Goal: Task Accomplishment & Management: Complete application form

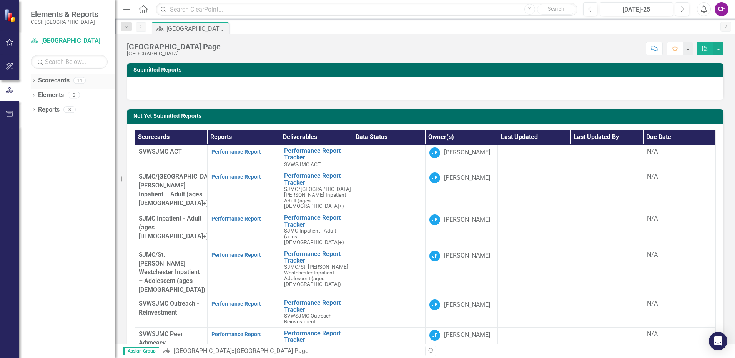
click at [34, 82] on icon "Dropdown" at bounding box center [33, 81] width 5 height 4
click at [38, 93] on icon "Dropdown" at bounding box center [38, 94] width 6 height 5
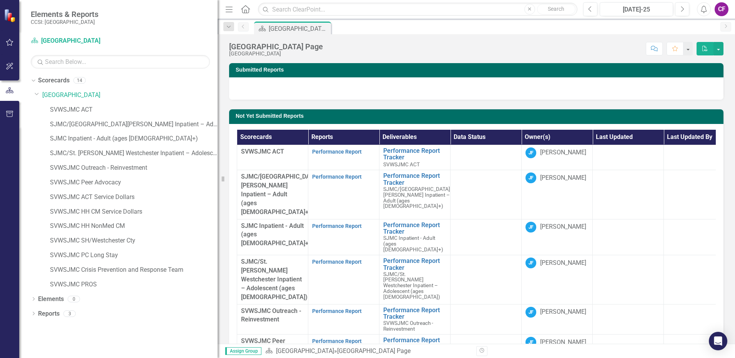
drag, startPoint x: 122, startPoint y: 6, endPoint x: 218, endPoint y: 26, distance: 98.2
click at [218, 26] on div "Resize" at bounding box center [221, 179] width 6 height 358
click at [109, 127] on link "SJMC/[GEOGRAPHIC_DATA][PERSON_NAME] Inpatient – Adult (ages [DEMOGRAPHIC_DATA]+)" at bounding box center [134, 124] width 168 height 9
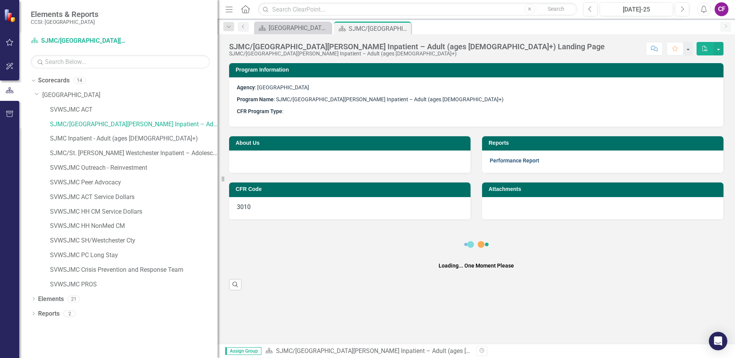
click at [503, 160] on link "Performance Report" at bounding box center [515, 160] width 50 height 6
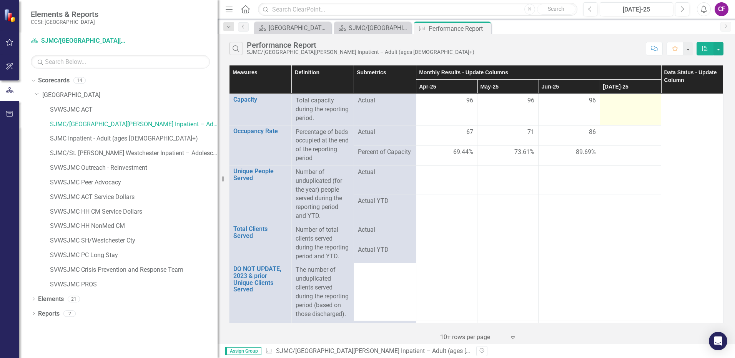
click at [611, 101] on div at bounding box center [630, 100] width 53 height 9
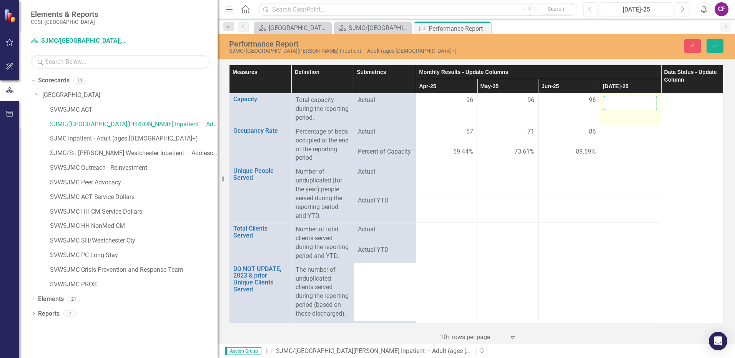
click at [611, 103] on input "number" at bounding box center [630, 103] width 53 height 14
type input "96"
click at [607, 133] on div at bounding box center [630, 131] width 53 height 9
click at [607, 133] on input "number" at bounding box center [630, 134] width 53 height 14
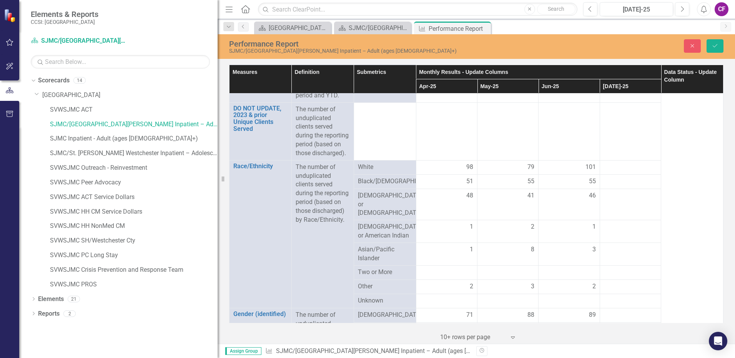
scroll to position [163, 0]
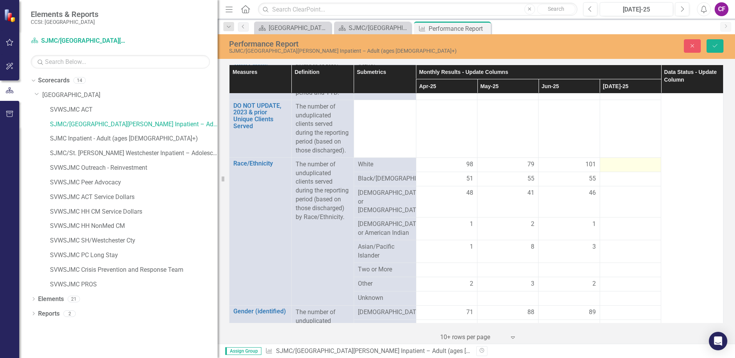
type input "91.03"
click at [610, 169] on div at bounding box center [630, 164] width 53 height 9
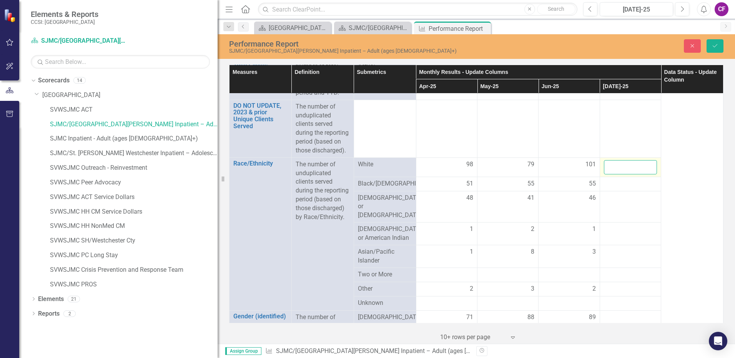
click at [610, 174] on input "number" at bounding box center [630, 167] width 53 height 14
type input "102"
click at [622, 188] on div at bounding box center [630, 183] width 53 height 9
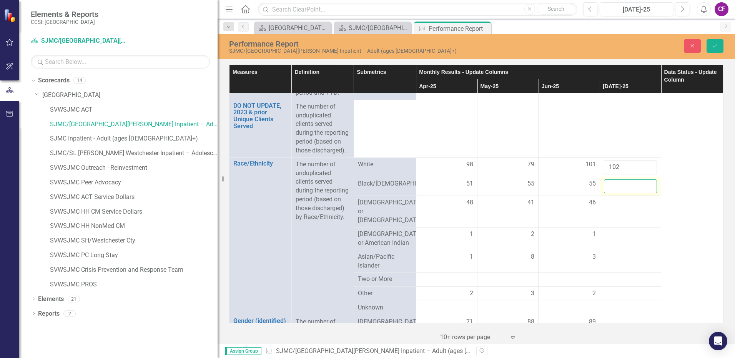
drag, startPoint x: 622, startPoint y: 207, endPoint x: 615, endPoint y: 206, distance: 7.0
click at [616, 193] on input "number" at bounding box center [630, 186] width 53 height 14
type input "61"
click at [611, 207] on div at bounding box center [630, 202] width 53 height 9
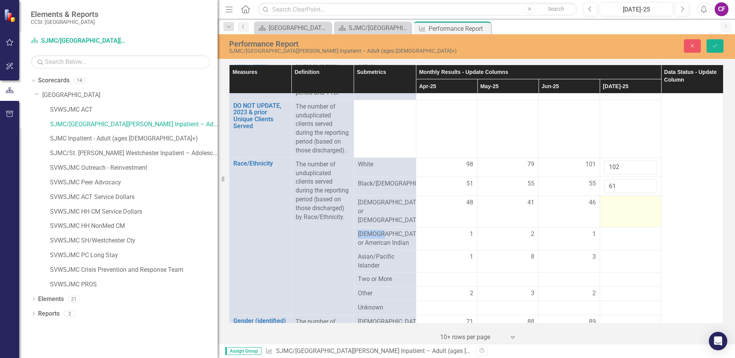
click at [611, 207] on div at bounding box center [630, 202] width 53 height 9
click at [610, 212] on input "number" at bounding box center [630, 205] width 53 height 14
type input "44"
click at [613, 239] on div at bounding box center [630, 234] width 53 height 9
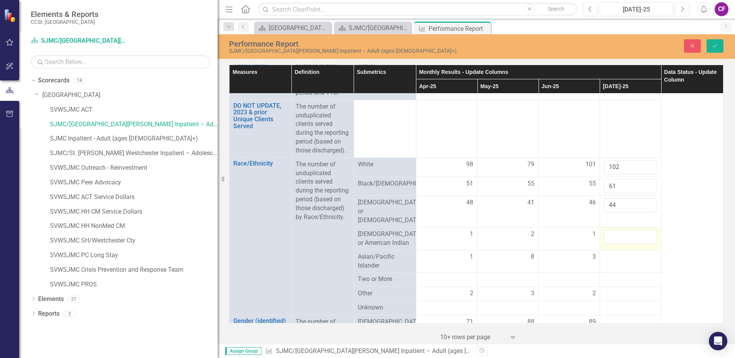
click at [612, 244] on input "number" at bounding box center [630, 237] width 53 height 14
type input "3"
click at [604, 262] on div at bounding box center [630, 256] width 53 height 9
click at [604, 267] on input "number" at bounding box center [630, 259] width 53 height 14
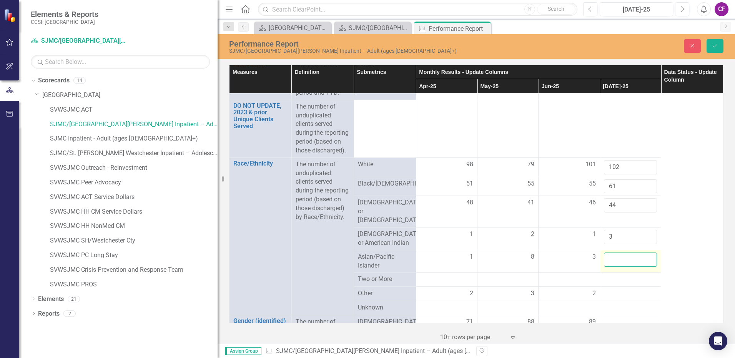
click at [604, 267] on input "number" at bounding box center [630, 259] width 53 height 14
type input "9"
click at [610, 298] on div at bounding box center [630, 293] width 53 height 9
click at [609, 303] on input "number" at bounding box center [630, 296] width 53 height 14
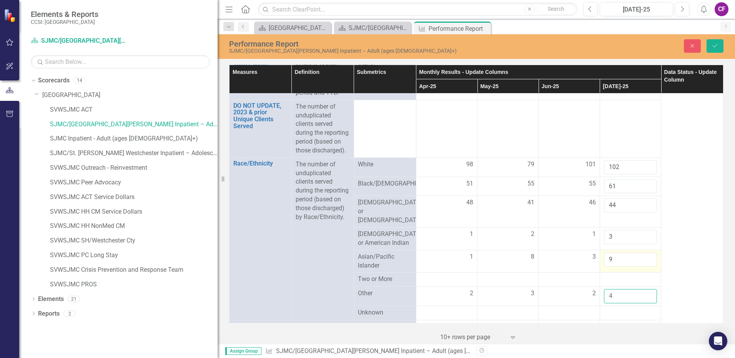
type input "4"
click at [625, 267] on input "9" at bounding box center [630, 259] width 53 height 14
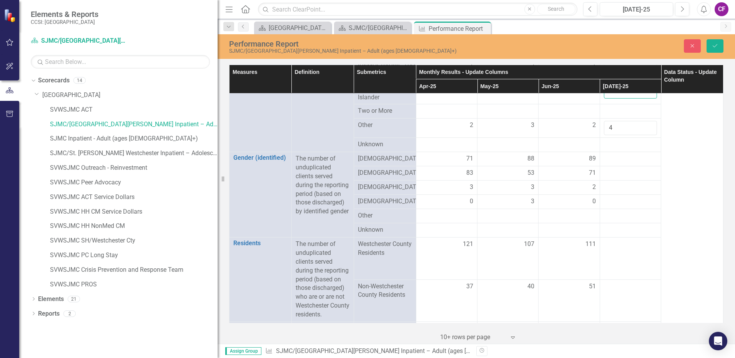
scroll to position [319, 0]
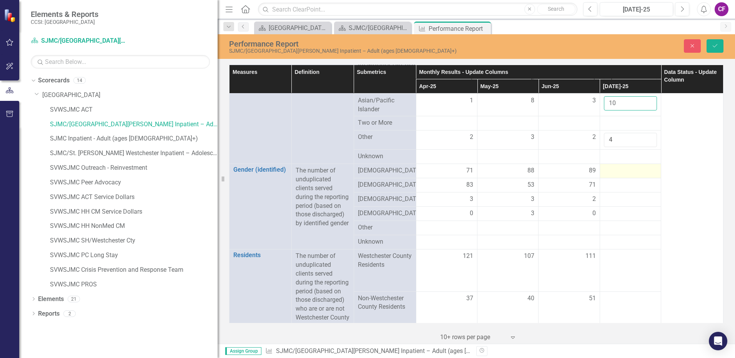
type input "10"
click at [631, 175] on div at bounding box center [630, 170] width 53 height 9
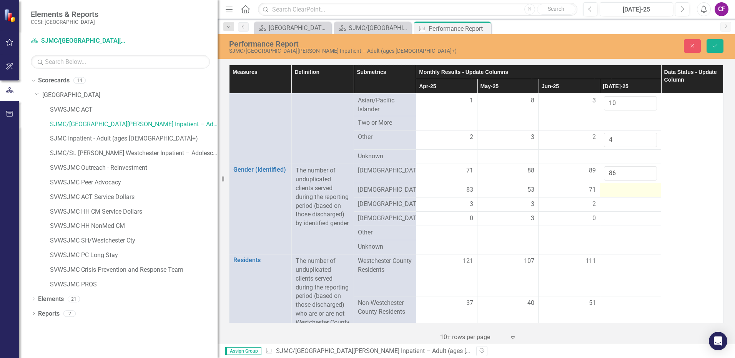
type input "86"
click at [633, 195] on div at bounding box center [630, 189] width 53 height 9
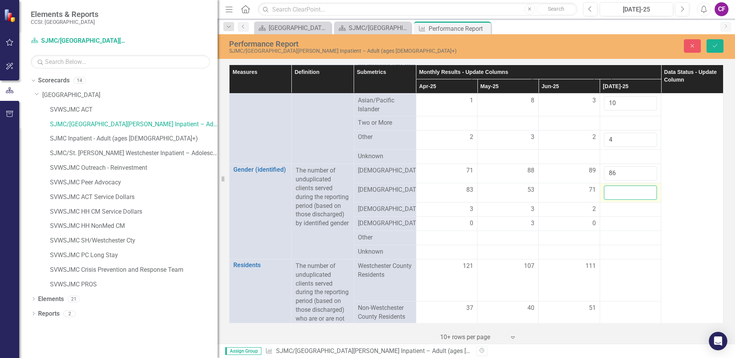
click at [633, 199] on input "number" at bounding box center [630, 192] width 53 height 14
type input "88"
click at [613, 228] on div at bounding box center [630, 223] width 53 height 9
click at [613, 233] on input "number" at bounding box center [630, 226] width 53 height 14
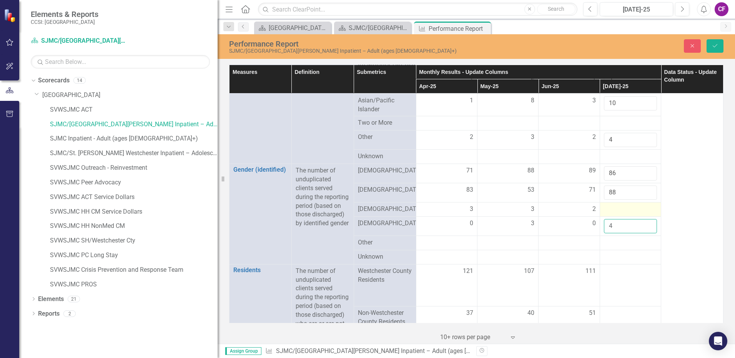
type input "4"
click at [610, 214] on div at bounding box center [630, 209] width 53 height 9
click at [610, 219] on input "number" at bounding box center [630, 212] width 53 height 14
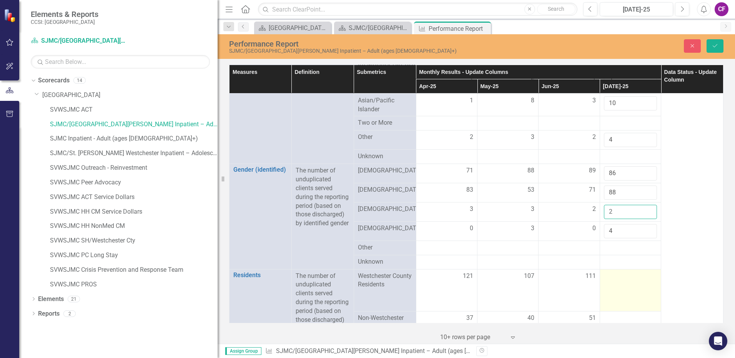
type input "2"
click at [603, 291] on td at bounding box center [630, 290] width 61 height 42
click at [604, 286] on input "number" at bounding box center [630, 279] width 53 height 14
click at [608, 286] on input "number" at bounding box center [630, 279] width 53 height 14
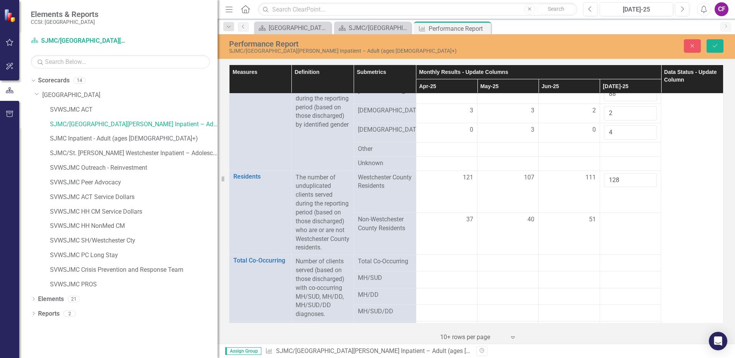
scroll to position [420, 0]
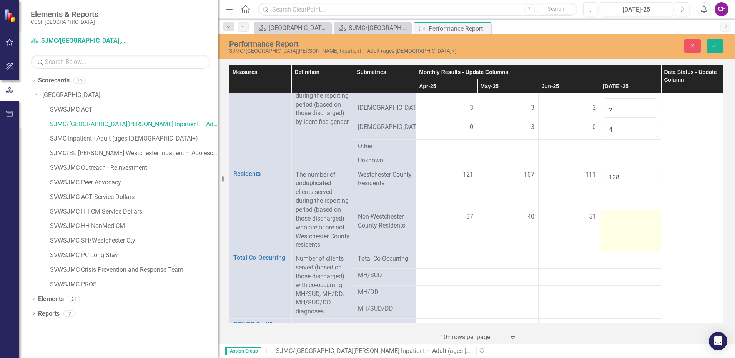
type input "128"
click at [626, 222] on div at bounding box center [630, 216] width 53 height 9
click at [625, 222] on div at bounding box center [630, 216] width 53 height 9
drag, startPoint x: 625, startPoint y: 230, endPoint x: 620, endPoint y: 232, distance: 4.5
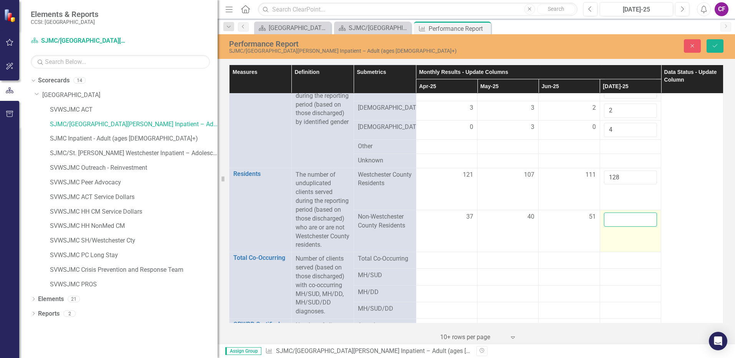
click at [620, 227] on input "number" at bounding box center [630, 219] width 53 height 14
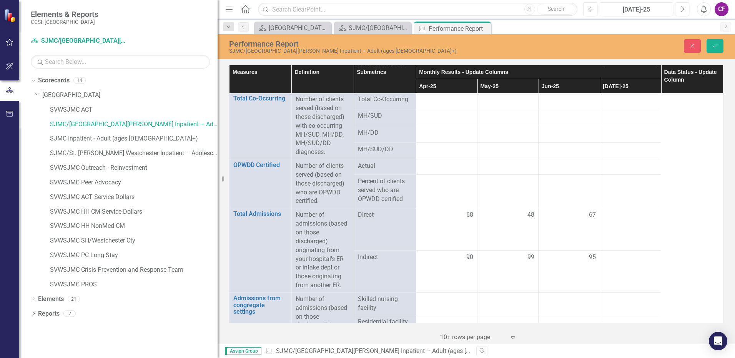
scroll to position [582, 0]
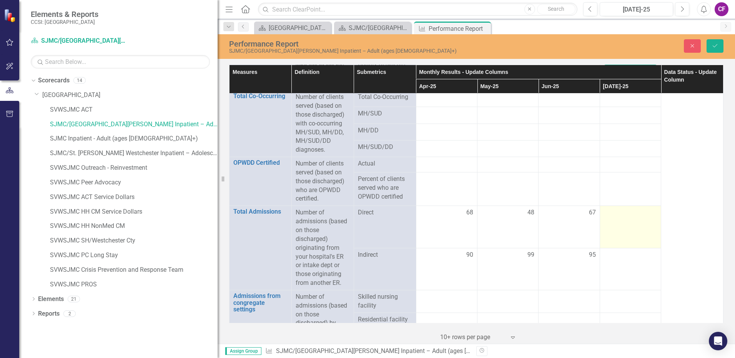
type input "52"
click at [615, 217] on div at bounding box center [630, 212] width 53 height 9
click at [616, 217] on div at bounding box center [630, 212] width 53 height 9
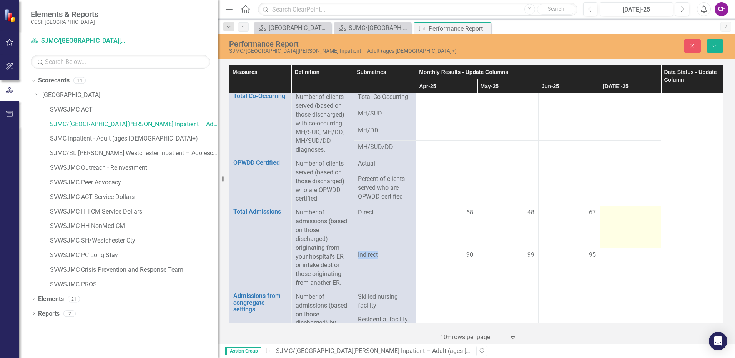
click at [616, 217] on div at bounding box center [630, 212] width 53 height 9
click at [617, 222] on input "number" at bounding box center [630, 215] width 53 height 14
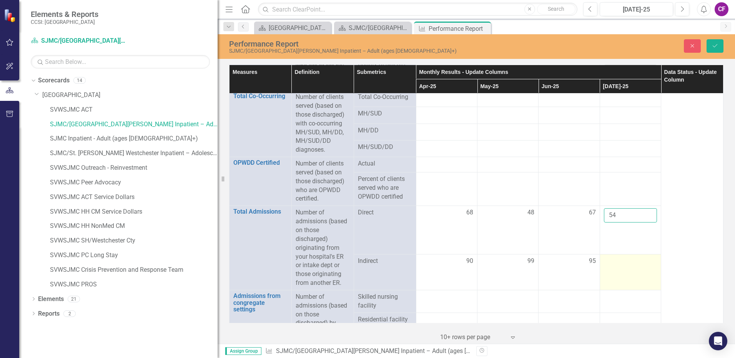
type input "54"
click at [613, 266] on div at bounding box center [630, 261] width 53 height 9
click at [611, 265] on input "number" at bounding box center [630, 257] width 53 height 14
type input "126"
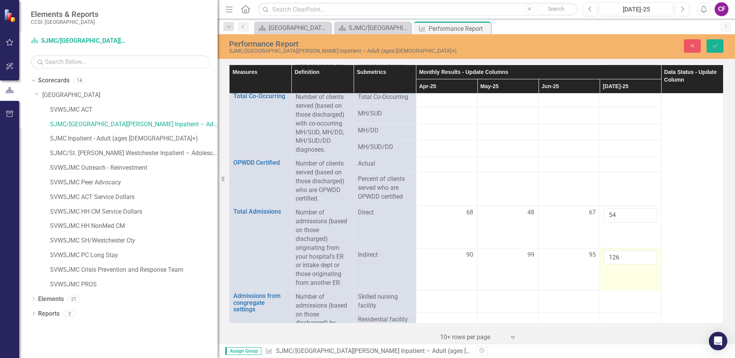
click button "Save" at bounding box center [715, 45] width 17 height 13
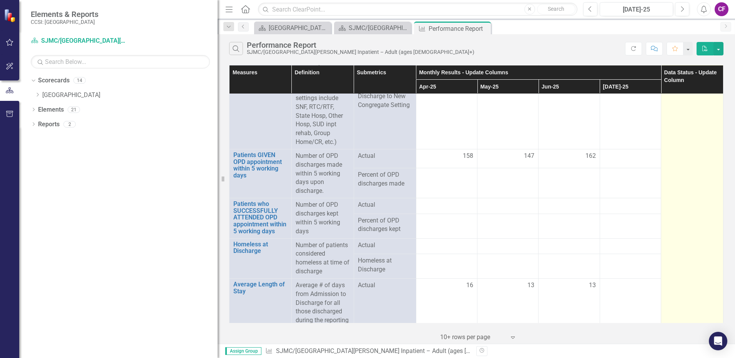
scroll to position [1154, 0]
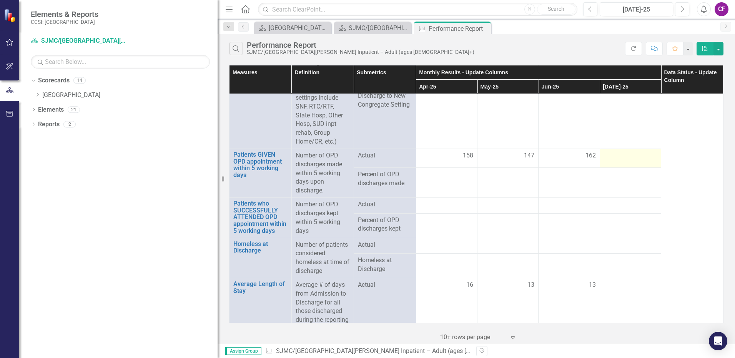
click at [616, 160] on div at bounding box center [630, 155] width 53 height 9
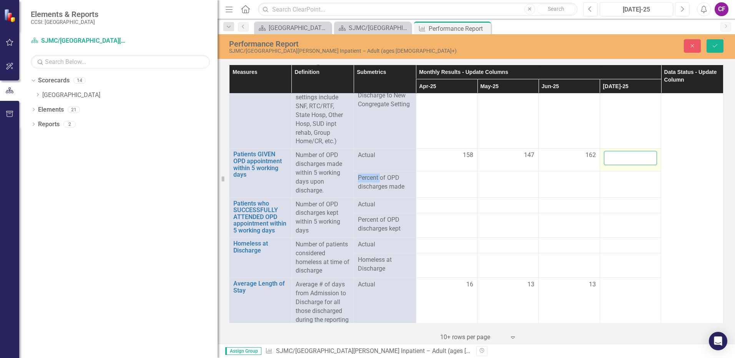
drag, startPoint x: 615, startPoint y: 185, endPoint x: 615, endPoint y: 181, distance: 4.6
click at [615, 165] on input "number" at bounding box center [630, 158] width 53 height 14
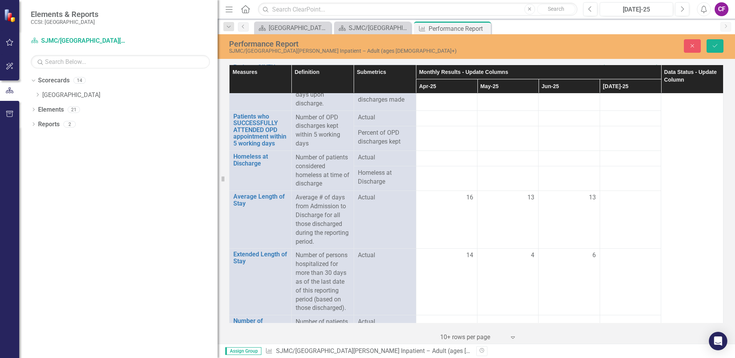
scroll to position [1257, 0]
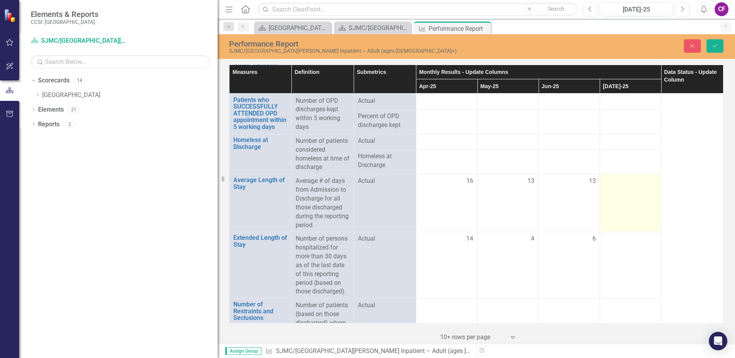
type input "180"
click at [616, 213] on td at bounding box center [630, 203] width 61 height 58
click at [611, 191] on input "number" at bounding box center [630, 184] width 53 height 14
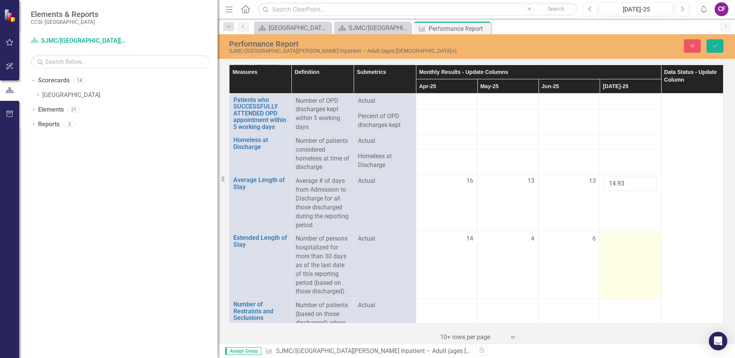
scroll to position [1326, 0]
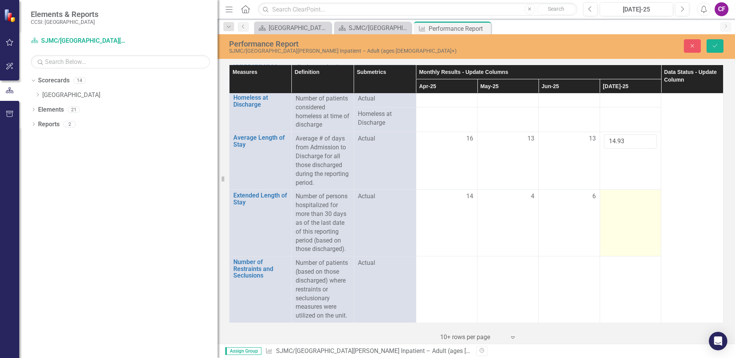
type input "14.93"
click at [623, 227] on td at bounding box center [630, 223] width 61 height 67
click at [621, 213] on td at bounding box center [630, 223] width 61 height 67
click at [619, 211] on td at bounding box center [630, 223] width 61 height 67
click at [615, 207] on td at bounding box center [630, 223] width 61 height 67
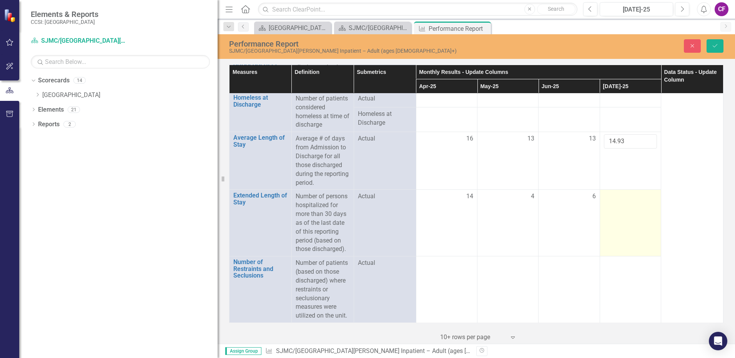
click at [613, 204] on td at bounding box center [630, 223] width 61 height 67
click at [608, 198] on div at bounding box center [630, 196] width 53 height 9
click at [608, 196] on div at bounding box center [630, 196] width 53 height 9
click at [607, 203] on td at bounding box center [630, 223] width 61 height 67
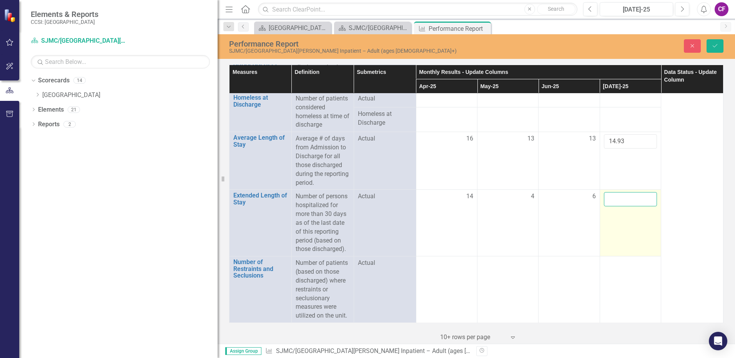
click at [607, 203] on input "number" at bounding box center [630, 199] width 53 height 14
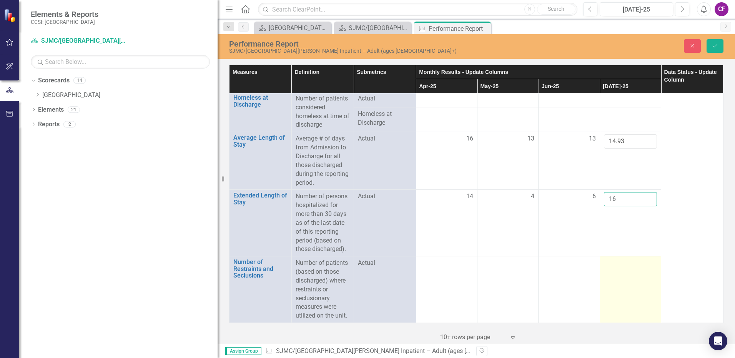
type input "16"
click at [630, 273] on td at bounding box center [630, 289] width 61 height 67
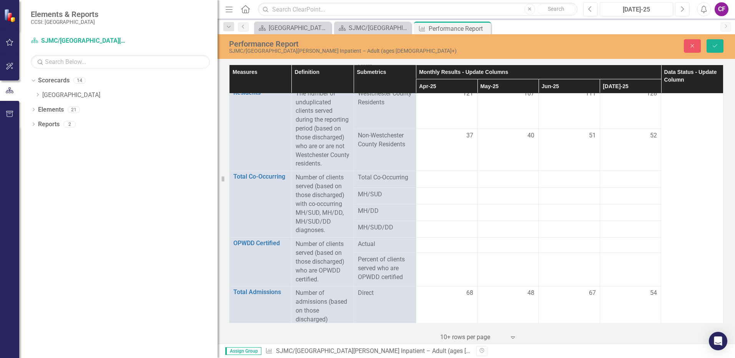
scroll to position [422, 0]
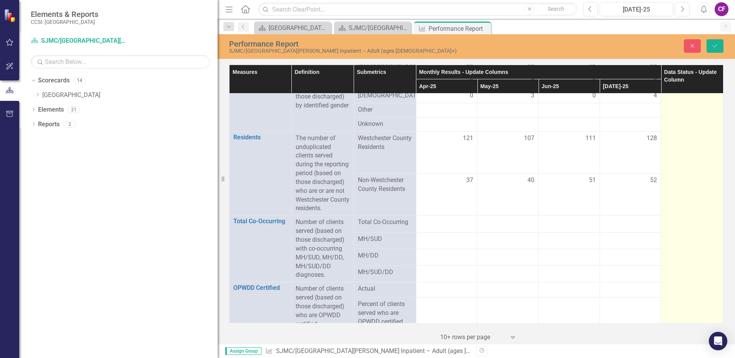
drag, startPoint x: 717, startPoint y: 147, endPoint x: 716, endPoint y: 135, distance: 12.0
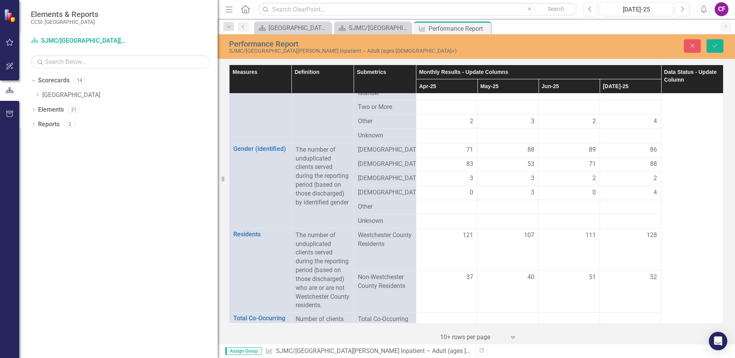
scroll to position [321, 0]
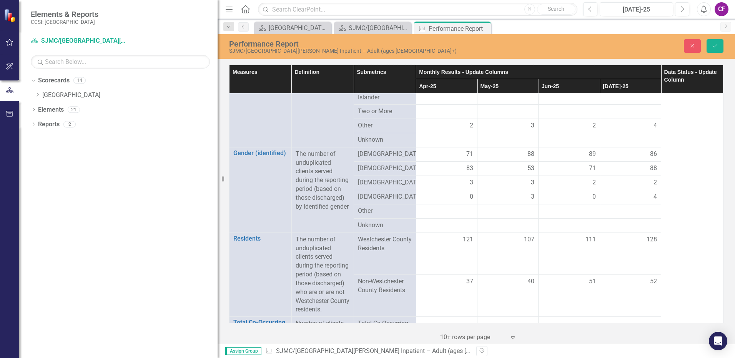
drag, startPoint x: 725, startPoint y: 128, endPoint x: 725, endPoint y: 118, distance: 10.4
click at [725, 118] on div "Measures Definition Submetrics Monthly Results - Update Columns Data Status - U…" at bounding box center [477, 203] width 518 height 281
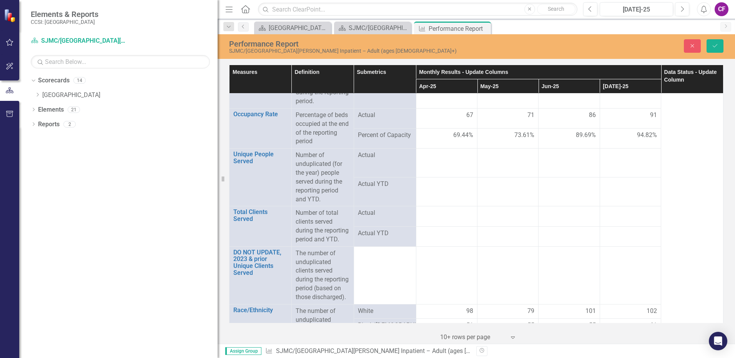
scroll to position [0, 0]
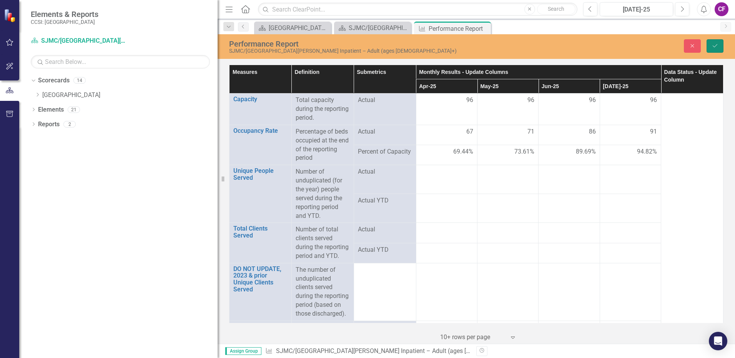
click at [712, 42] on button "Save" at bounding box center [715, 45] width 17 height 13
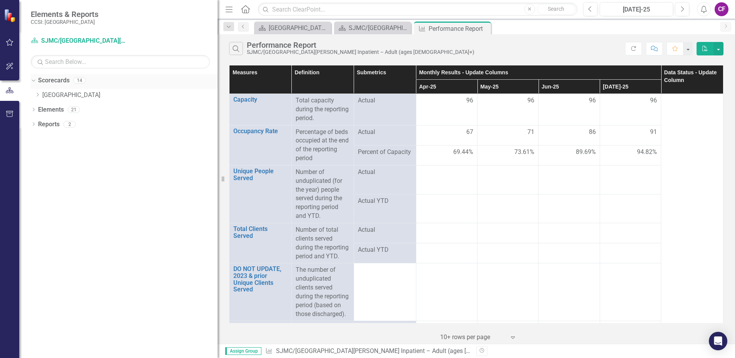
click at [33, 83] on icon "Dropdown" at bounding box center [32, 79] width 4 height 5
click at [33, 83] on icon "Dropdown" at bounding box center [33, 81] width 5 height 4
click at [33, 93] on div "Dropdown Scorecards 14 Dropdown [GEOGRAPHIC_DATA] SVWSJMC ACT SJMC/[GEOGRAPHIC_…" at bounding box center [124, 88] width 187 height 29
click at [35, 93] on icon "Dropdown" at bounding box center [38, 94] width 6 height 5
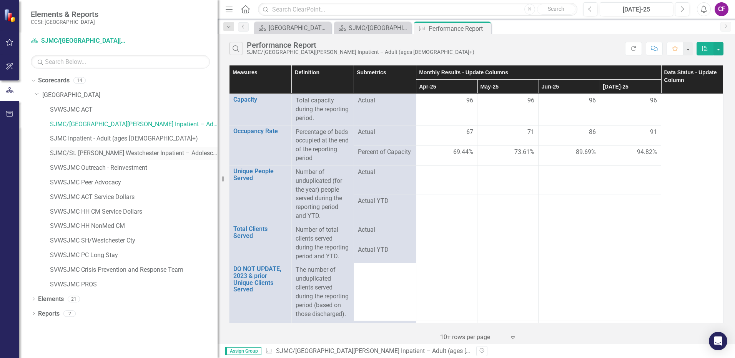
click at [113, 153] on link "SJMC/St. [PERSON_NAME] Westchester Inpatient – Adolescent (ages [DEMOGRAPHIC_DA…" at bounding box center [134, 153] width 168 height 9
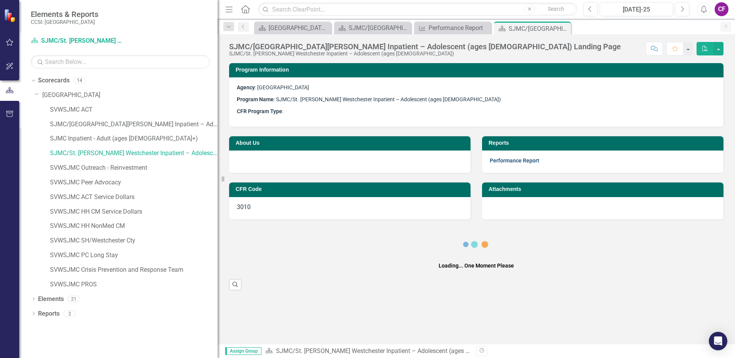
click at [521, 160] on link "Performance Report" at bounding box center [515, 160] width 50 height 6
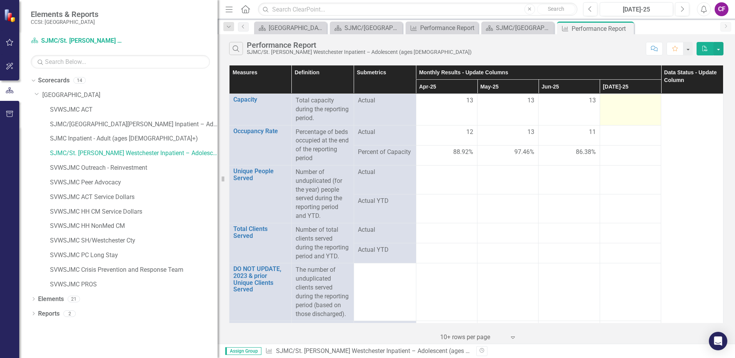
click at [609, 110] on td at bounding box center [630, 110] width 61 height 32
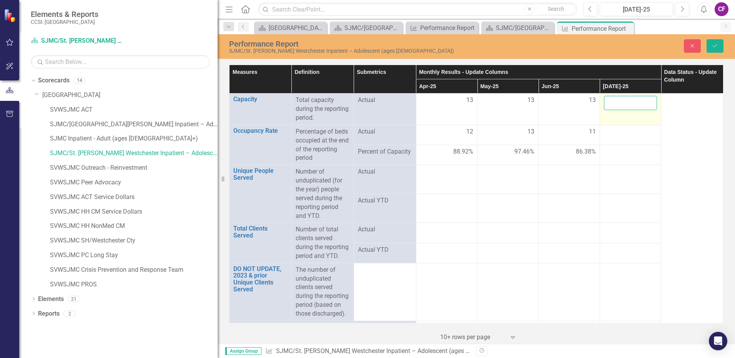
click at [610, 104] on input "number" at bounding box center [630, 103] width 53 height 14
type input "13"
click at [604, 131] on div at bounding box center [630, 131] width 53 height 9
drag, startPoint x: 600, startPoint y: 131, endPoint x: 611, endPoint y: 133, distance: 11.0
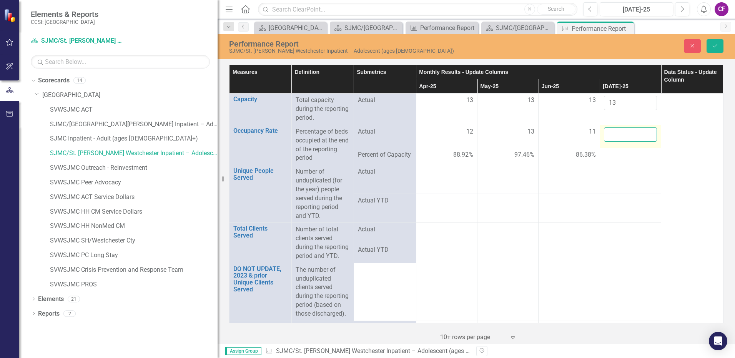
click at [611, 133] on input "number" at bounding box center [630, 134] width 53 height 14
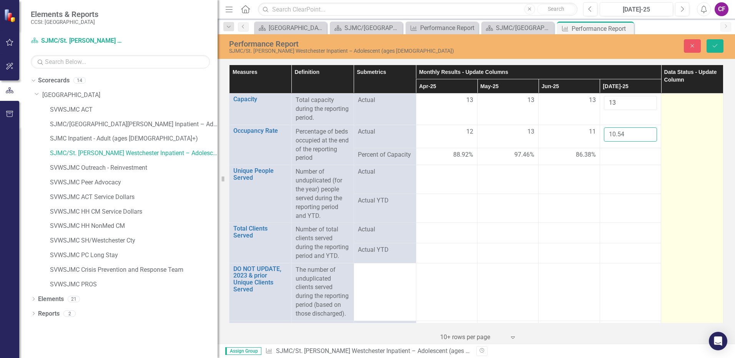
scroll to position [38, 0]
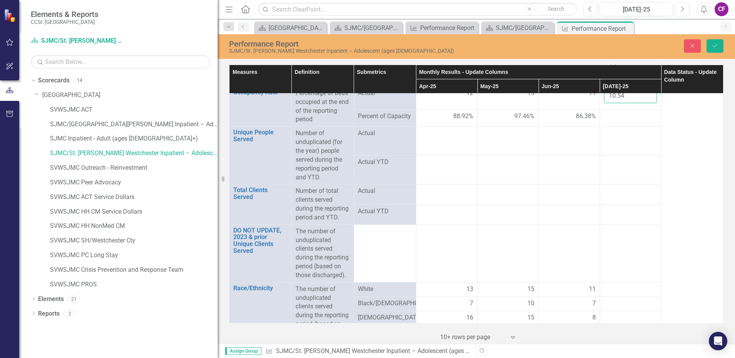
type input "10.54"
click at [626, 184] on td at bounding box center [630, 169] width 61 height 29
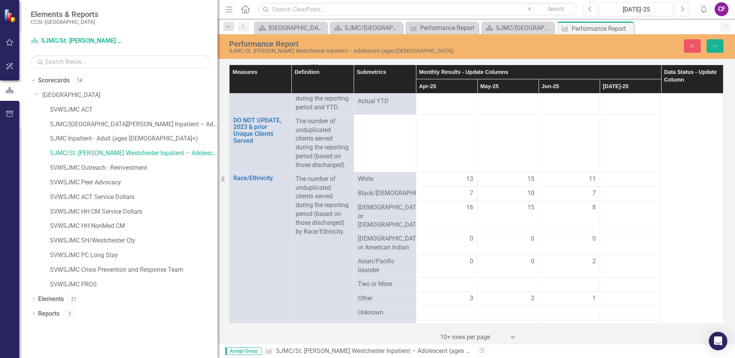
scroll to position [154, 0]
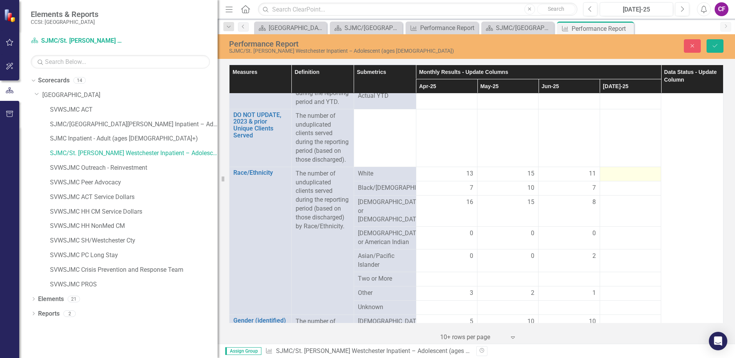
click at [610, 178] on div at bounding box center [630, 173] width 53 height 9
click at [609, 178] on div at bounding box center [630, 173] width 53 height 9
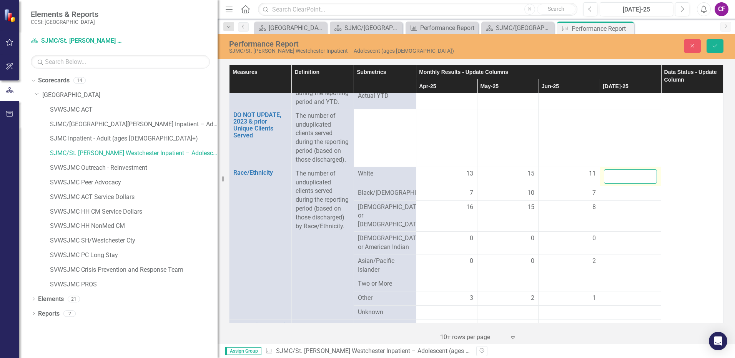
drag, startPoint x: 609, startPoint y: 192, endPoint x: 613, endPoint y: 195, distance: 5.7
click at [613, 183] on input "number" at bounding box center [630, 176] width 53 height 14
type input "5"
click at [616, 200] on td at bounding box center [630, 193] width 61 height 14
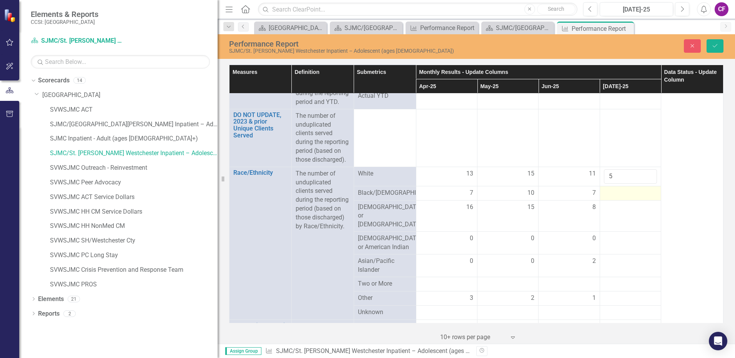
click at [616, 200] on td at bounding box center [630, 193] width 61 height 14
click at [616, 203] on input "number" at bounding box center [630, 195] width 53 height 14
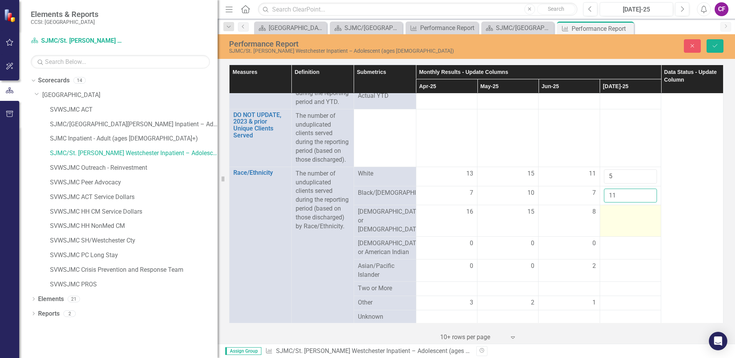
type input "11"
click at [604, 217] on div at bounding box center [630, 211] width 53 height 9
type input "6"
click at [611, 248] on div at bounding box center [630, 243] width 53 height 9
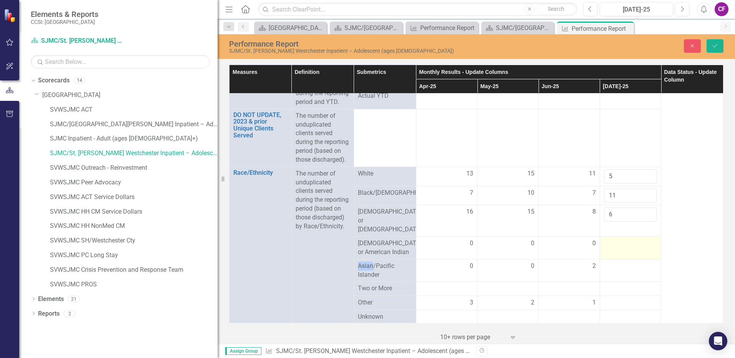
click at [610, 248] on div at bounding box center [630, 243] width 53 height 9
type input "0"
click at [608, 271] on div at bounding box center [630, 266] width 53 height 9
click at [608, 276] on input "number" at bounding box center [630, 269] width 53 height 14
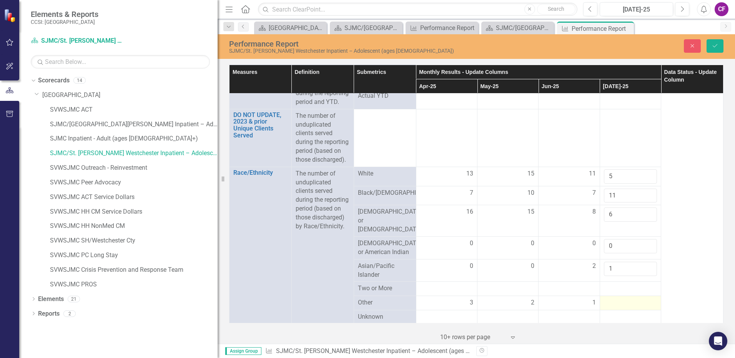
type input "1"
click at [613, 307] on div at bounding box center [630, 302] width 53 height 9
click at [612, 307] on div at bounding box center [630, 302] width 53 height 9
drag, startPoint x: 612, startPoint y: 311, endPoint x: 604, endPoint y: 312, distance: 8.2
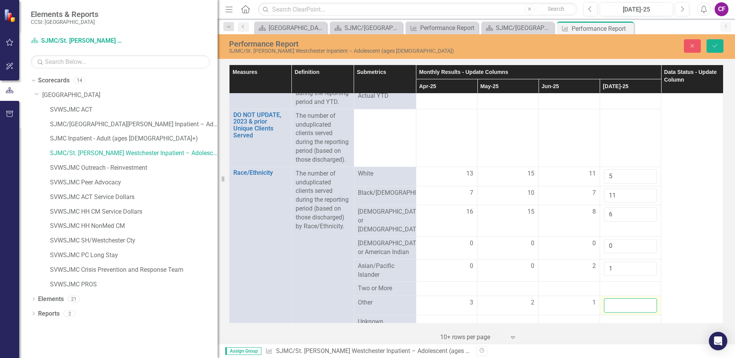
click at [604, 312] on input "number" at bounding box center [630, 305] width 53 height 14
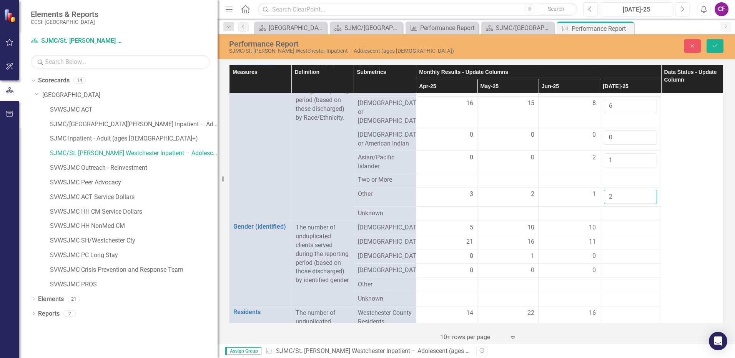
scroll to position [282, 0]
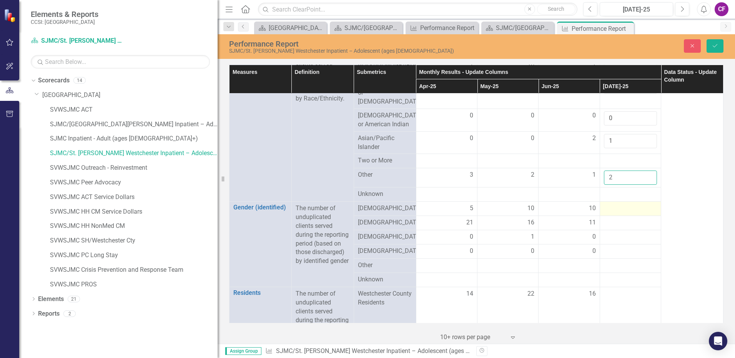
type input "2"
click at [620, 213] on div at bounding box center [630, 208] width 53 height 9
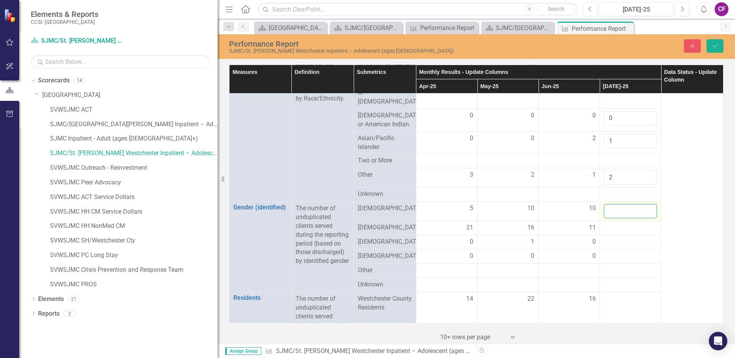
click at [620, 216] on input "number" at bounding box center [630, 211] width 53 height 14
type input "9"
click at [611, 232] on div at bounding box center [630, 227] width 53 height 9
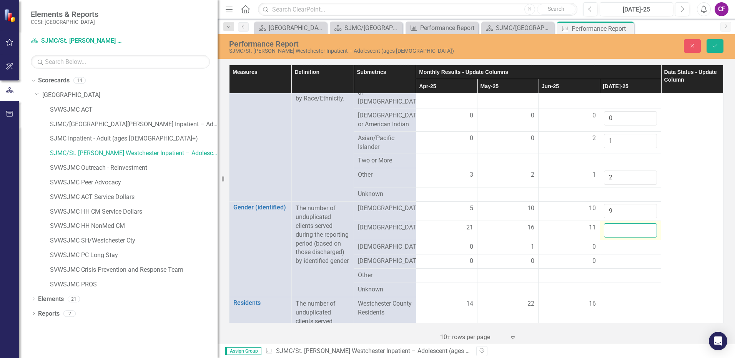
click at [611, 237] on input "number" at bounding box center [630, 230] width 53 height 14
type input "10"
drag, startPoint x: 725, startPoint y: 133, endPoint x: 724, endPoint y: 141, distance: 7.7
click at [724, 141] on div "Measures Definition Submetrics Monthly Results - Update Columns Data Status - U…" at bounding box center [477, 203] width 518 height 281
click at [610, 252] on div at bounding box center [630, 246] width 53 height 9
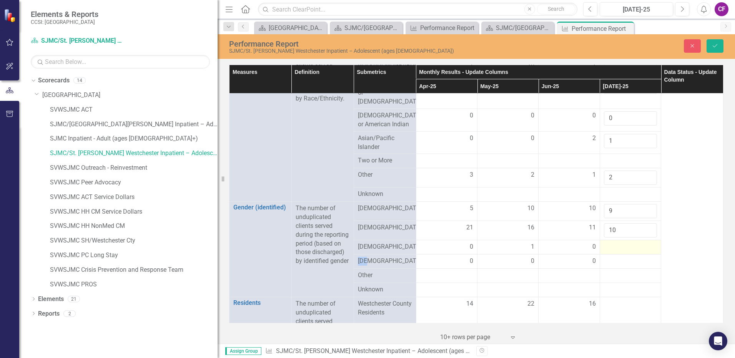
click at [610, 252] on div at bounding box center [630, 246] width 53 height 9
drag, startPoint x: 610, startPoint y: 254, endPoint x: 616, endPoint y: 255, distance: 5.8
click at [616, 255] on input "number" at bounding box center [630, 249] width 53 height 14
type input "0"
click at [613, 271] on div at bounding box center [630, 266] width 53 height 9
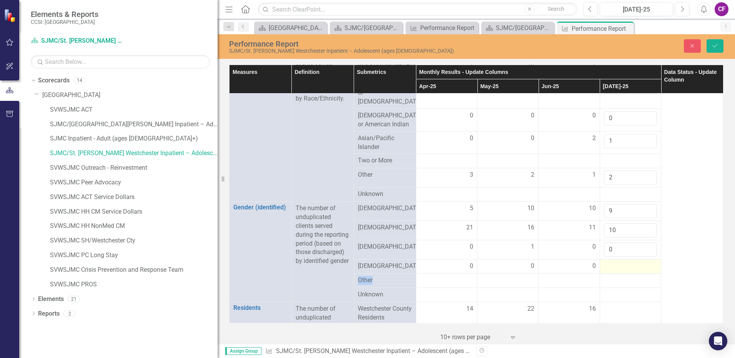
click at [613, 271] on div at bounding box center [630, 266] width 53 height 9
drag, startPoint x: 613, startPoint y: 275, endPoint x: 625, endPoint y: 276, distance: 12.4
click at [625, 276] on input "number" at bounding box center [630, 269] width 53 height 14
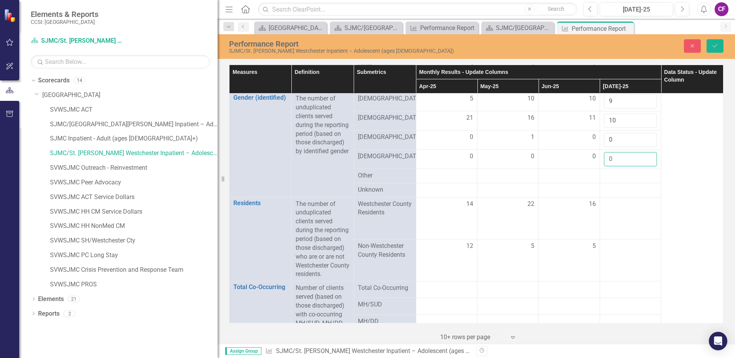
scroll to position [410, 0]
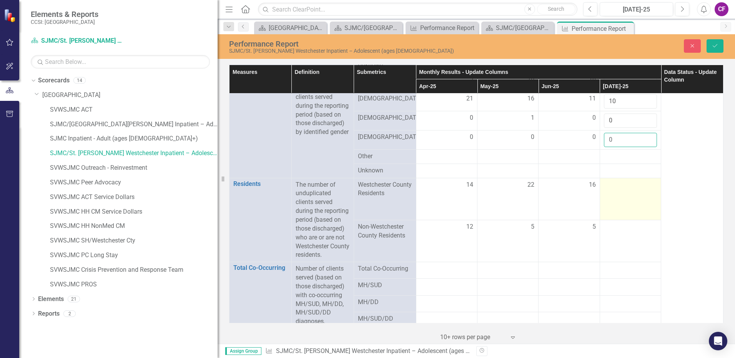
type input "0"
click at [606, 190] on div at bounding box center [630, 184] width 53 height 9
click at [606, 195] on input "number" at bounding box center [630, 187] width 53 height 14
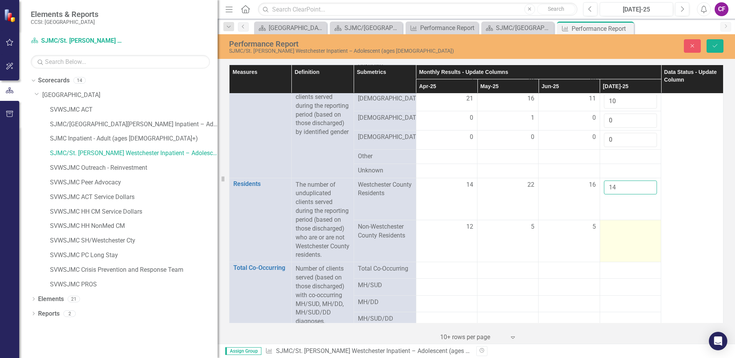
type input "14"
click at [604, 232] on div at bounding box center [630, 226] width 53 height 9
click at [606, 237] on input "number" at bounding box center [630, 229] width 53 height 14
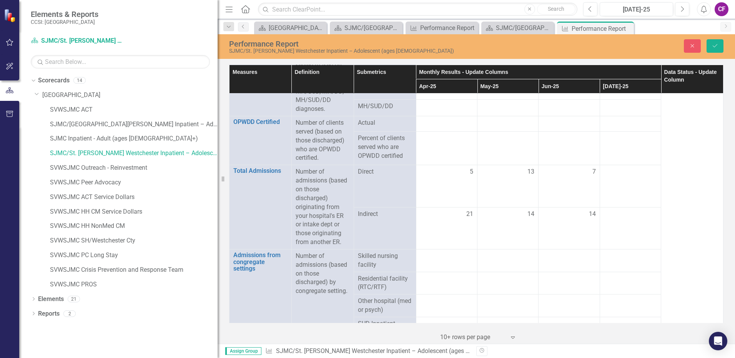
scroll to position [647, 0]
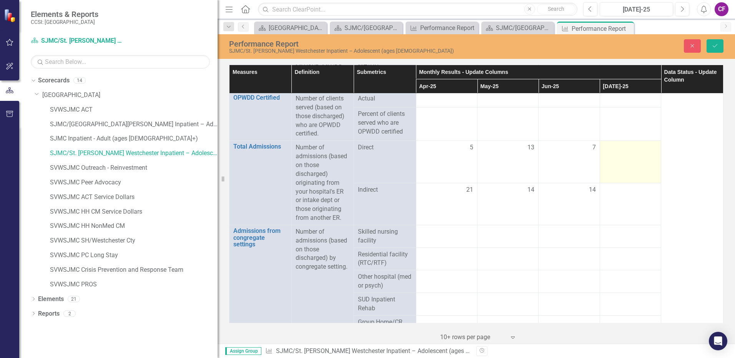
type input "5"
click at [623, 152] on div at bounding box center [630, 147] width 53 height 9
click at [618, 157] on input "number" at bounding box center [630, 150] width 53 height 14
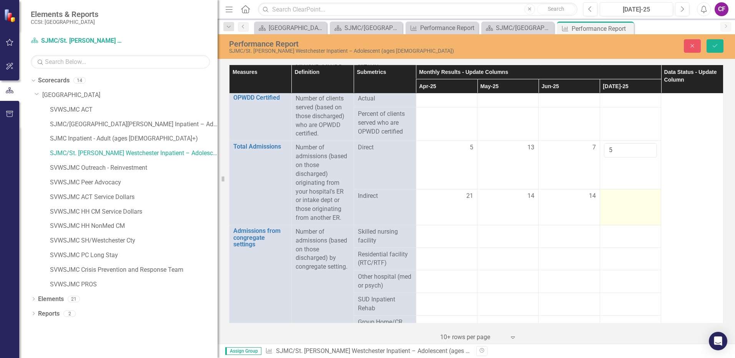
type input "5"
click at [616, 223] on td at bounding box center [630, 207] width 61 height 36
click at [614, 221] on td at bounding box center [630, 204] width 61 height 42
click at [620, 200] on input "number" at bounding box center [630, 192] width 53 height 14
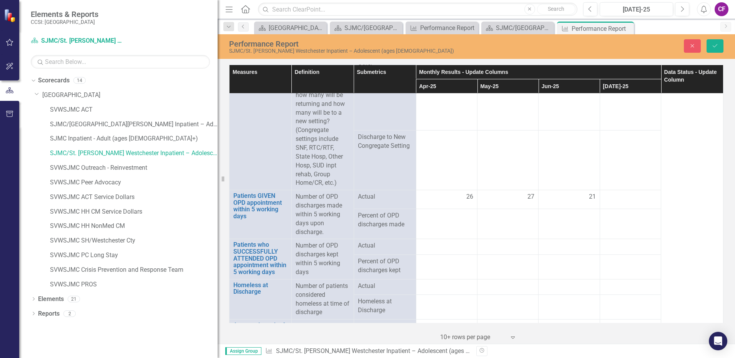
scroll to position [1168, 0]
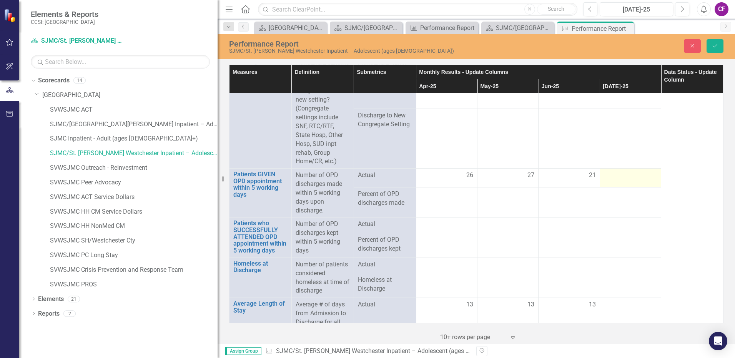
type input "14"
click at [621, 180] on div at bounding box center [630, 175] width 53 height 9
click at [615, 185] on input "number" at bounding box center [630, 178] width 53 height 14
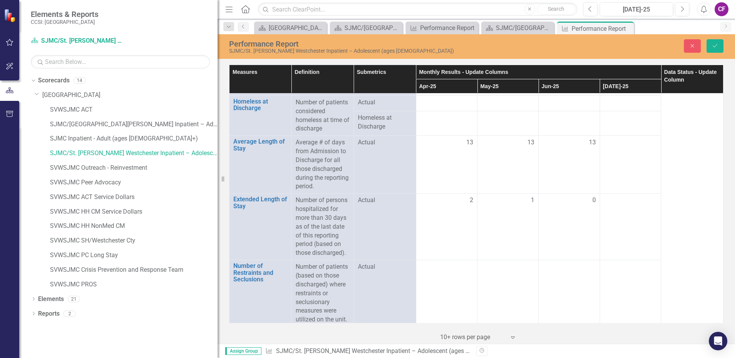
scroll to position [1335, 0]
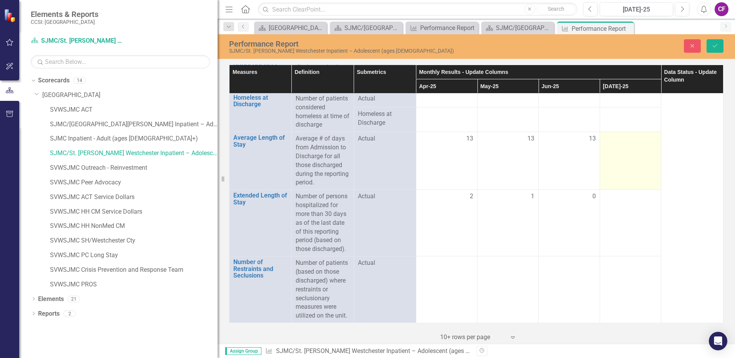
type input "19"
click at [610, 183] on td at bounding box center [630, 161] width 61 height 58
click at [609, 175] on td at bounding box center [630, 161] width 61 height 58
click at [610, 143] on div at bounding box center [630, 138] width 53 height 9
click at [611, 143] on div at bounding box center [630, 138] width 53 height 9
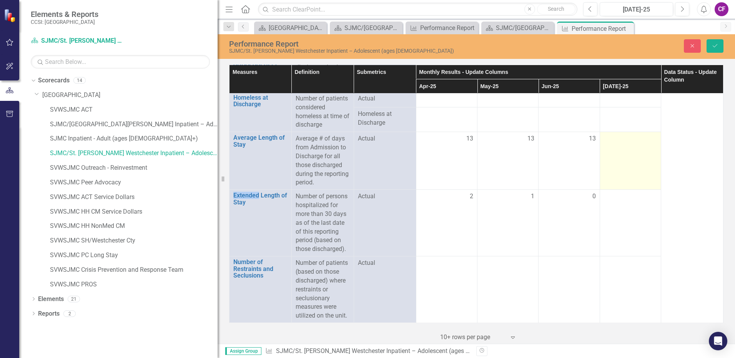
click at [611, 143] on div at bounding box center [630, 138] width 53 height 9
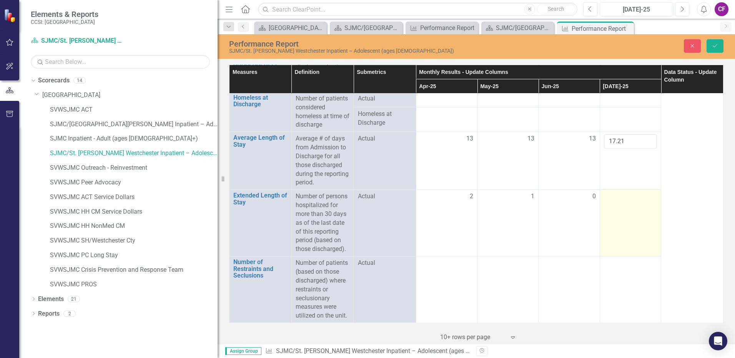
type input "17.21"
click at [624, 237] on td at bounding box center [630, 223] width 61 height 67
click at [616, 233] on td at bounding box center [630, 223] width 61 height 67
click at [613, 229] on td at bounding box center [630, 223] width 61 height 67
click at [608, 201] on div at bounding box center [630, 196] width 53 height 9
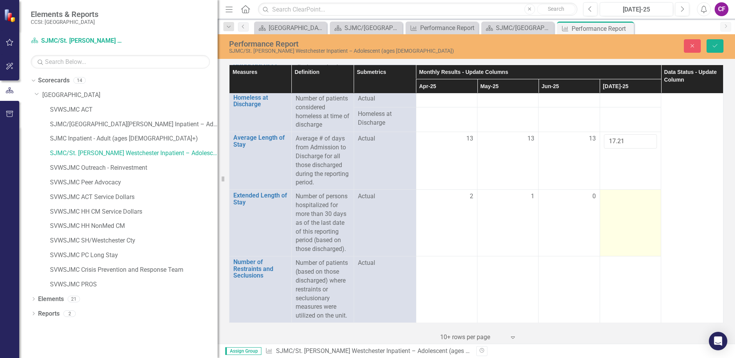
click at [605, 201] on div at bounding box center [630, 196] width 53 height 9
click at [605, 206] on input "number" at bounding box center [630, 199] width 53 height 14
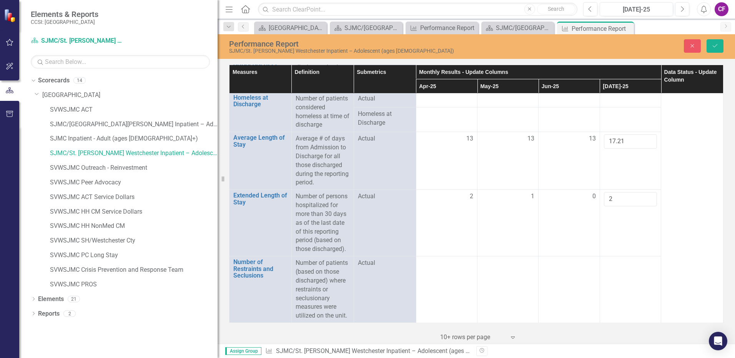
scroll to position [1362, 0]
type input "2"
click at [711, 47] on button "Save" at bounding box center [715, 45] width 17 height 13
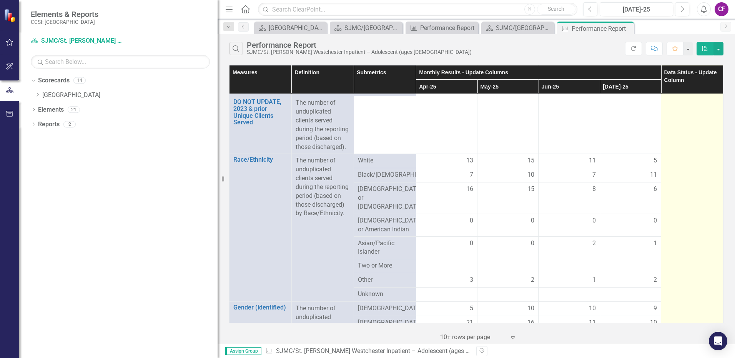
scroll to position [0, 0]
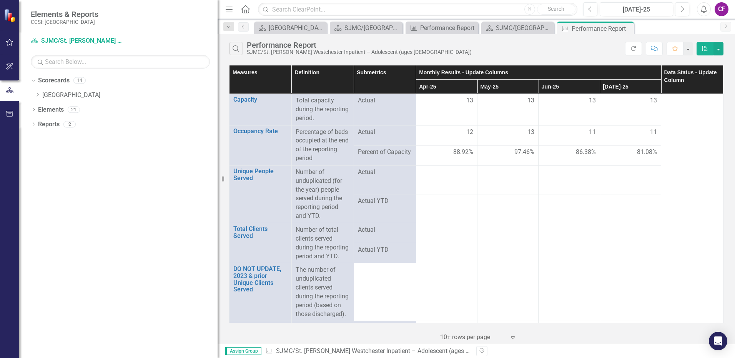
click at [717, 10] on div "CF" at bounding box center [722, 9] width 14 height 14
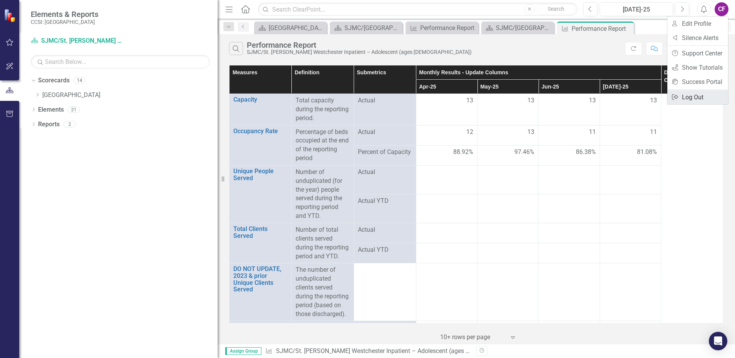
click at [686, 100] on link "Logout Log Out" at bounding box center [698, 97] width 61 height 14
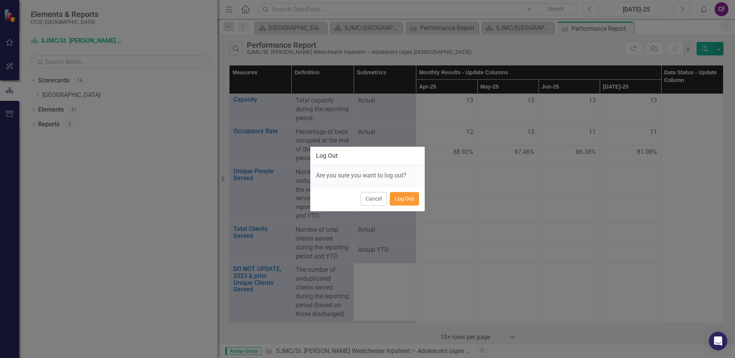
click at [405, 201] on button "Log Out" at bounding box center [404, 198] width 29 height 13
